Goal: Obtain resource: Download file/media

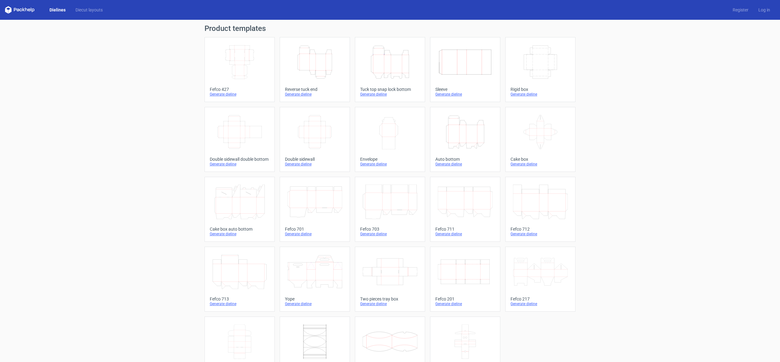
click at [374, 71] on icon "Height Depth Width" at bounding box center [390, 62] width 55 height 35
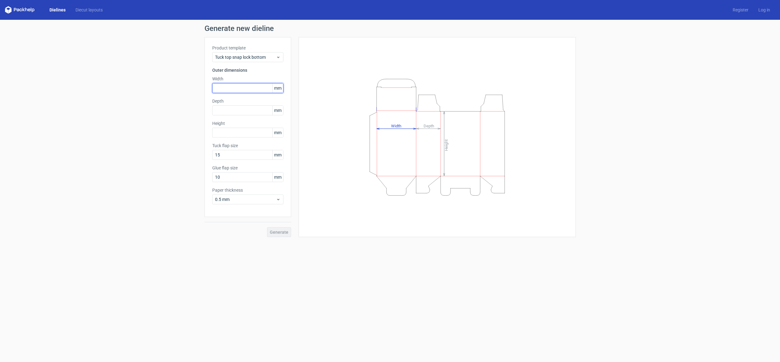
click at [232, 88] on input "text" at bounding box center [247, 88] width 71 height 10
type input "210"
type input "155"
click at [241, 132] on input "text" at bounding box center [247, 133] width 71 height 10
type input "215"
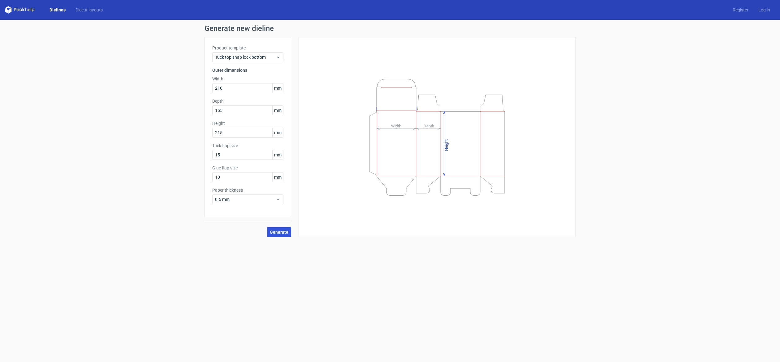
click at [279, 236] on button "Generate" at bounding box center [279, 232] width 24 height 10
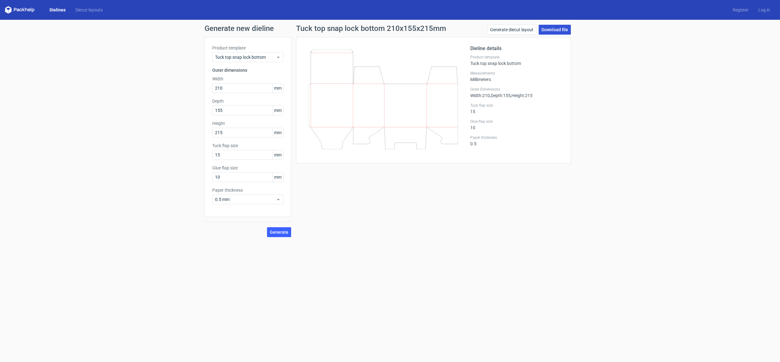
click at [550, 25] on link "Download file" at bounding box center [555, 30] width 32 height 10
